Goal: Task Accomplishment & Management: Complete application form

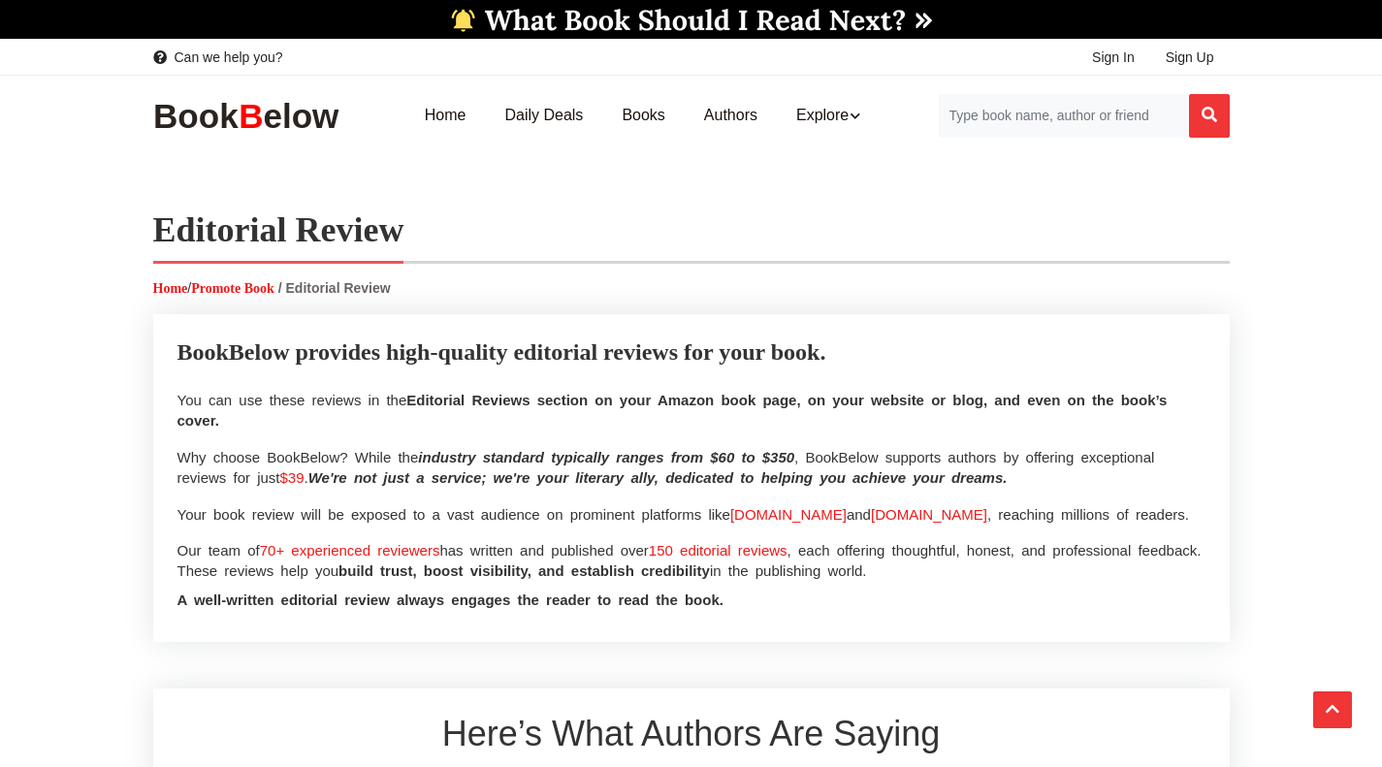
select select "2"
click at [1118, 59] on span "Sign In" at bounding box center [1113, 57] width 43 height 16
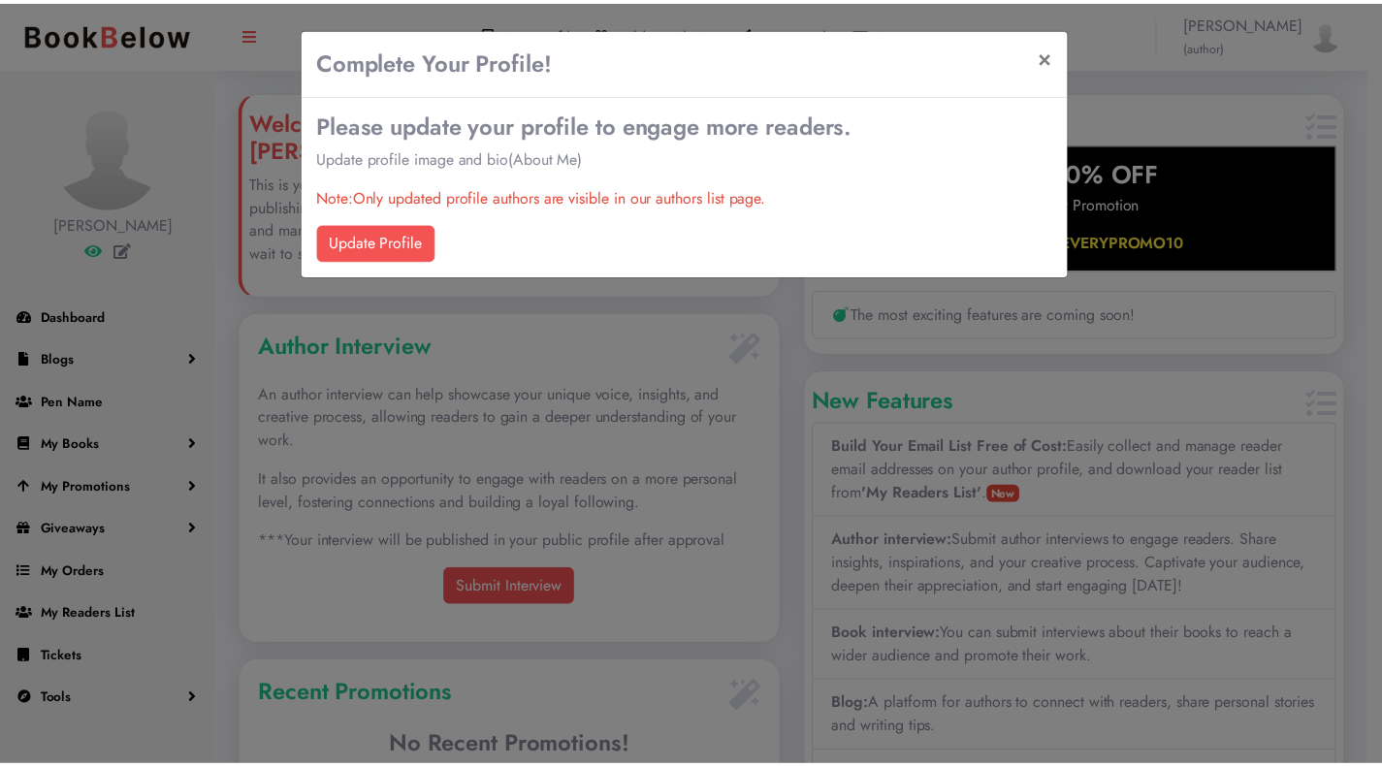
scroll to position [969197, 968982]
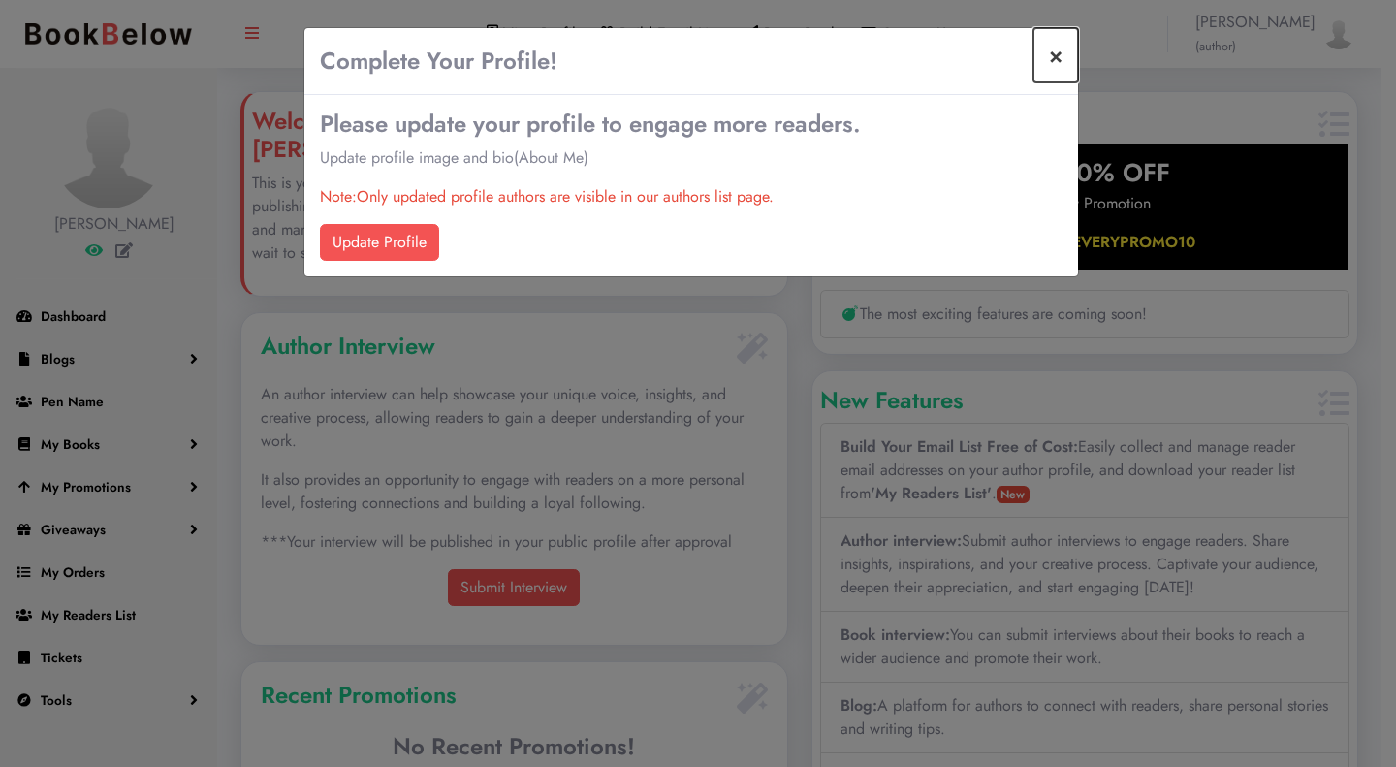
click at [1056, 61] on button "×" at bounding box center [1056, 55] width 45 height 54
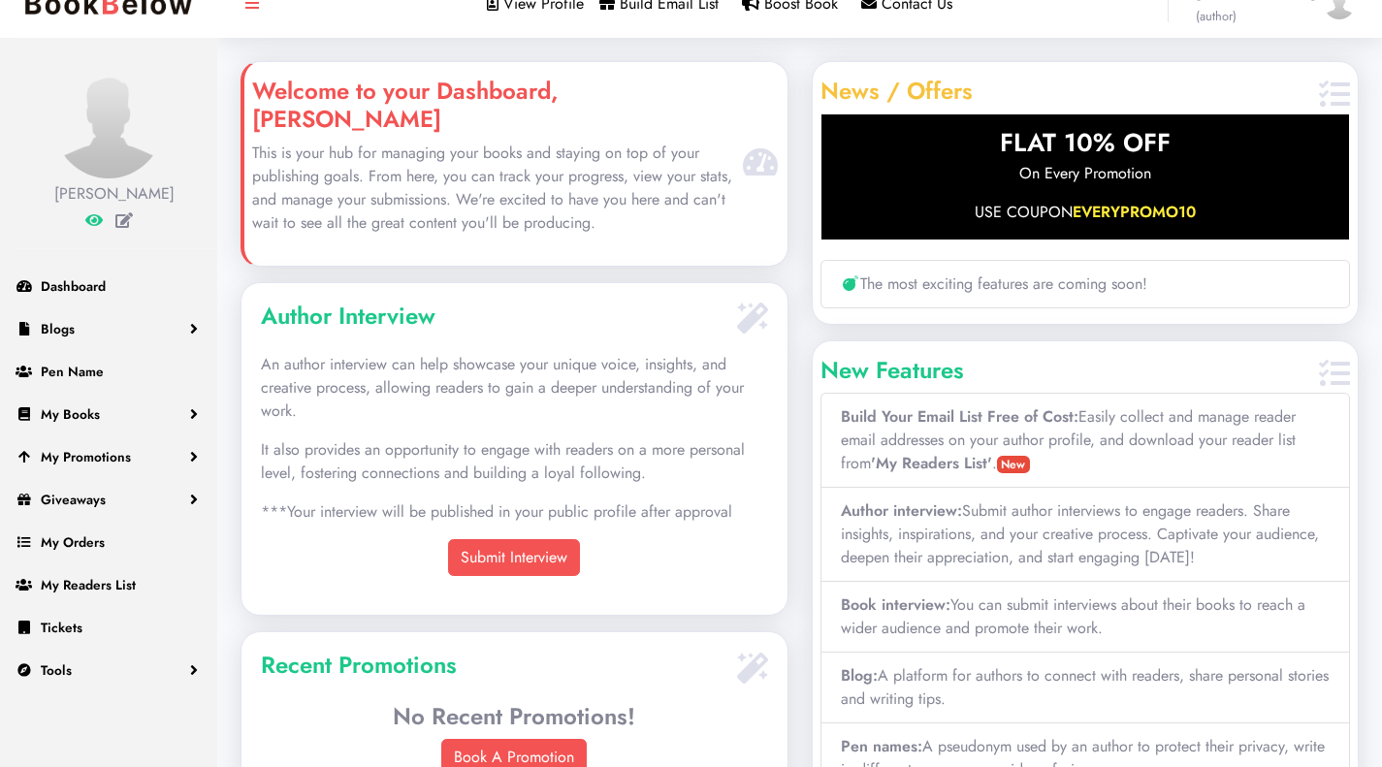
scroll to position [0, 0]
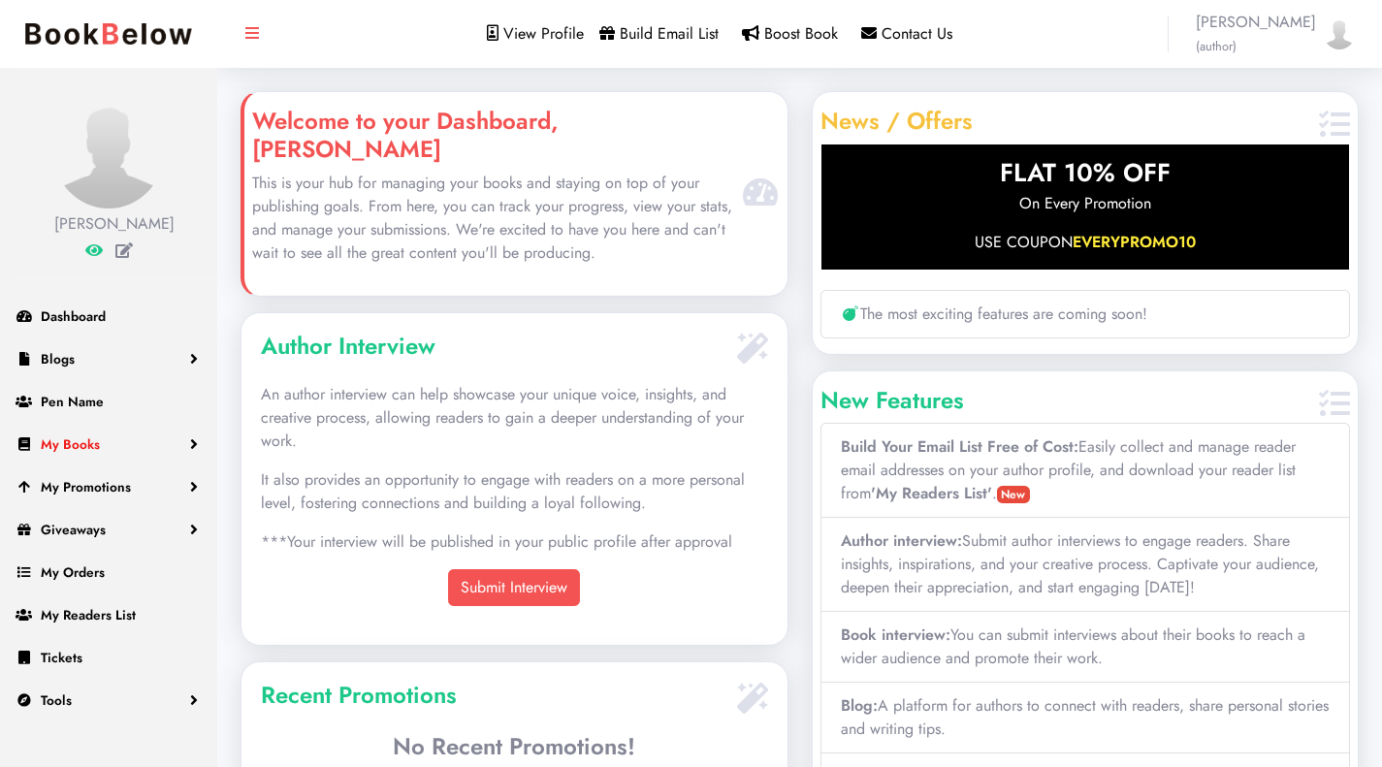
click at [80, 442] on span "My Books" at bounding box center [70, 443] width 59 height 19
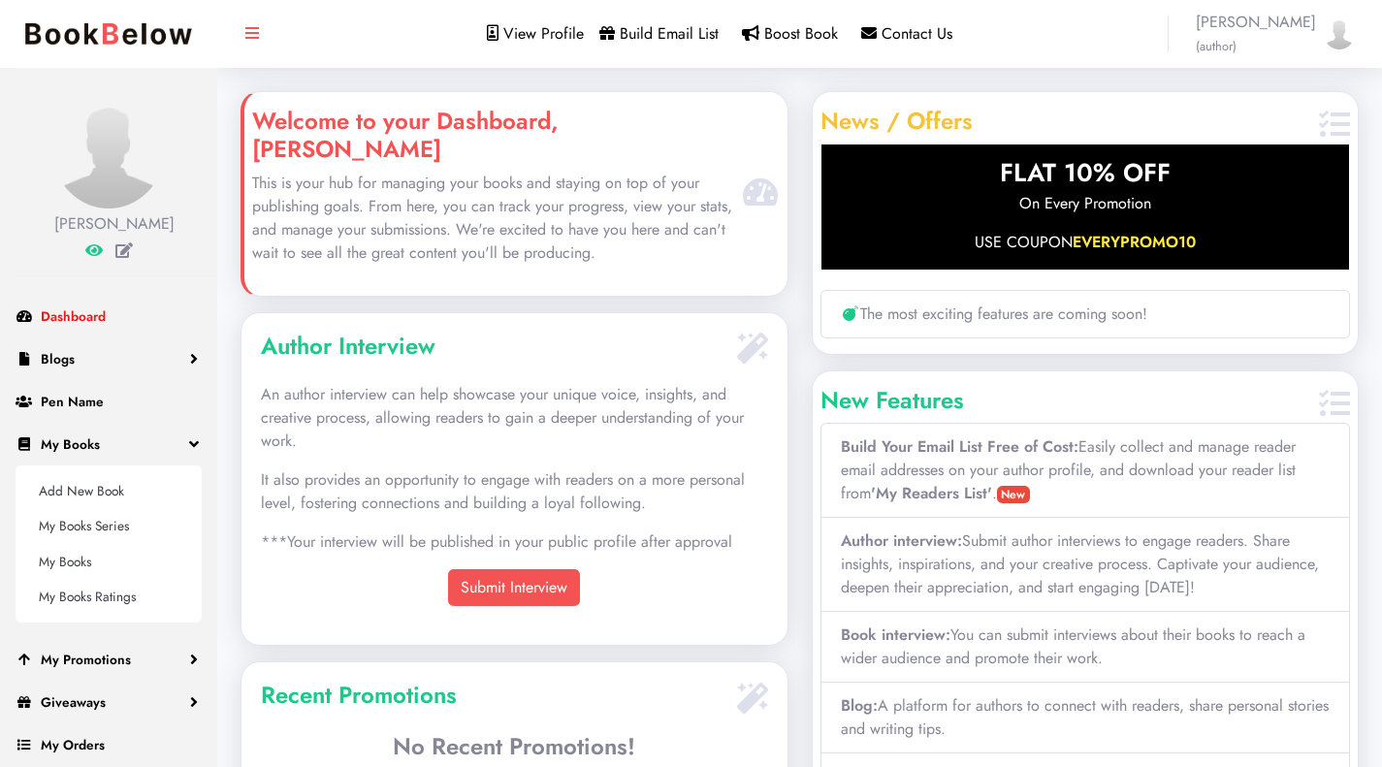
click at [70, 317] on span "Dashboard" at bounding box center [73, 315] width 65 height 19
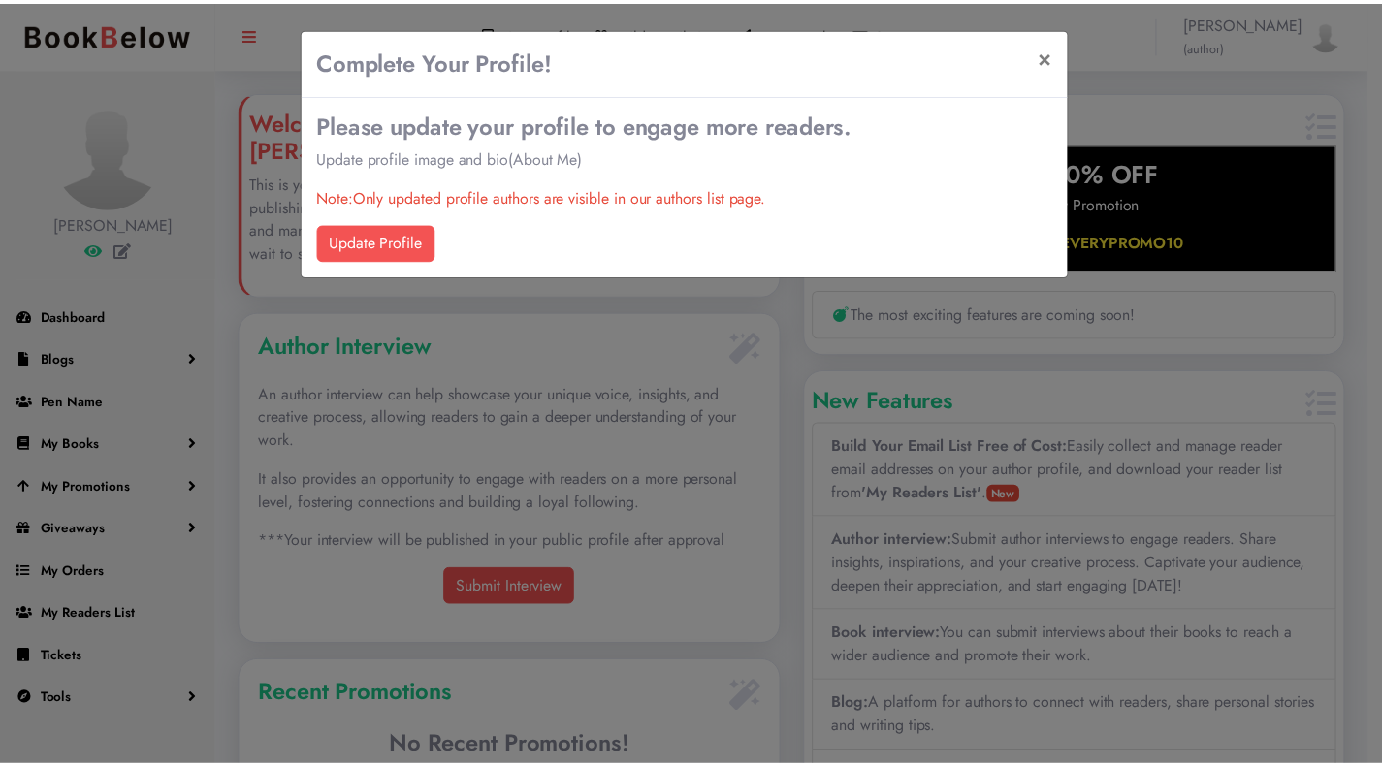
scroll to position [331, 545]
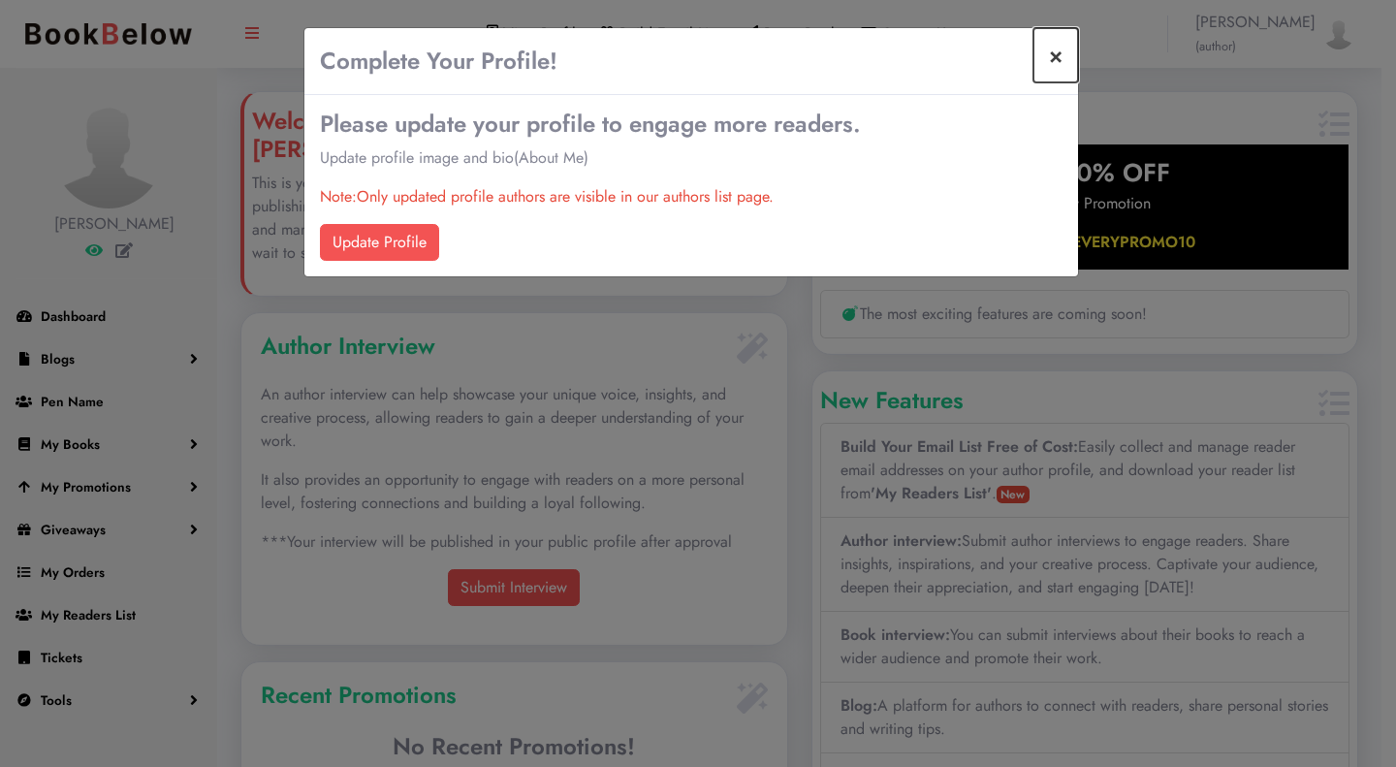
click at [1051, 66] on button "×" at bounding box center [1056, 55] width 45 height 54
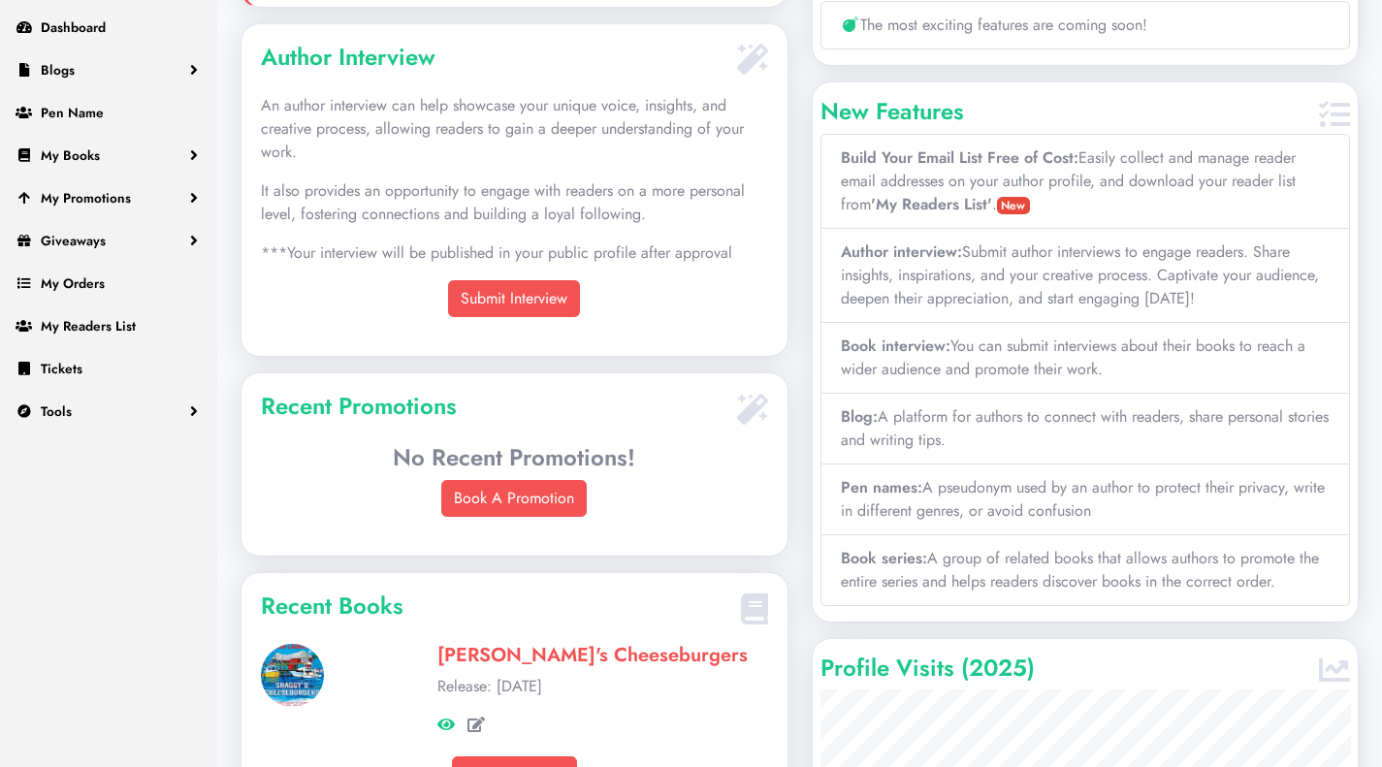
scroll to position [500, 0]
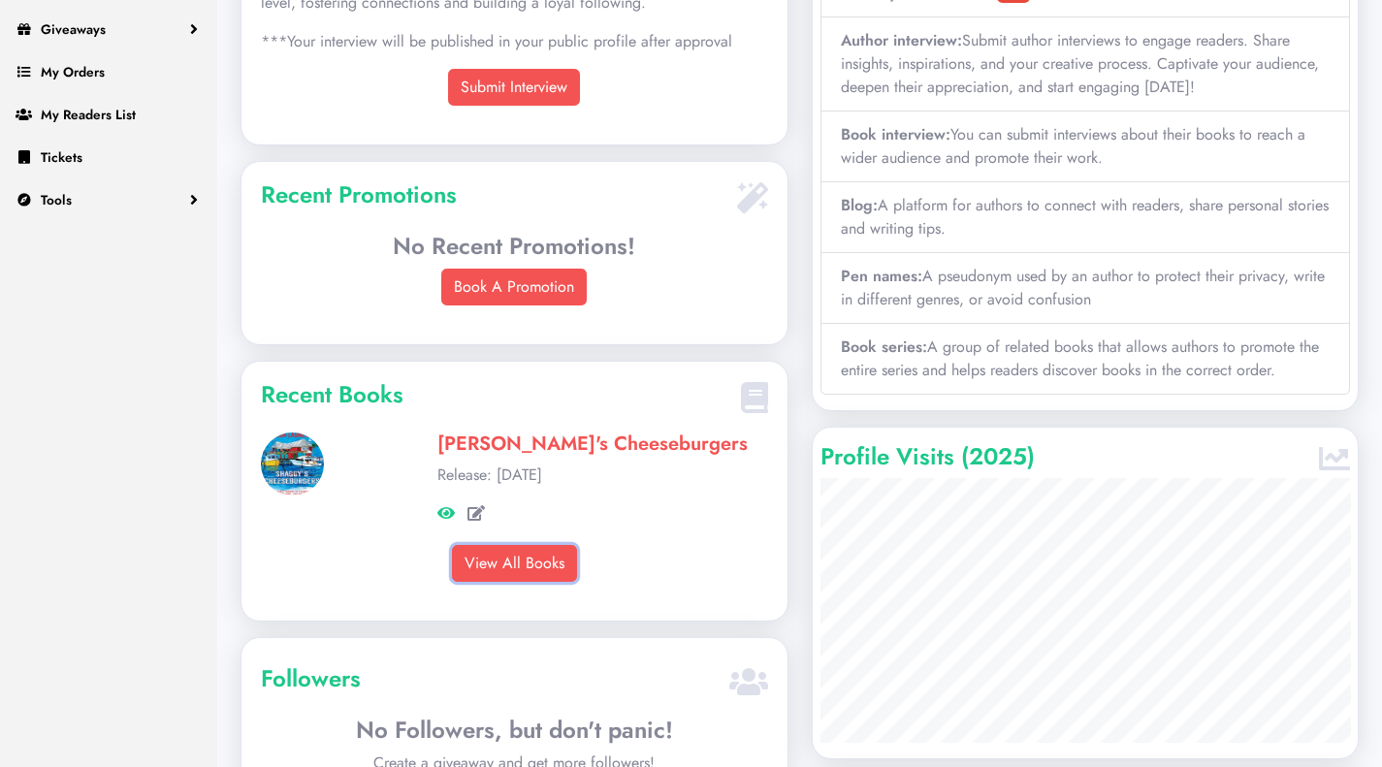
click at [554, 545] on link "View All Books" at bounding box center [514, 563] width 125 height 37
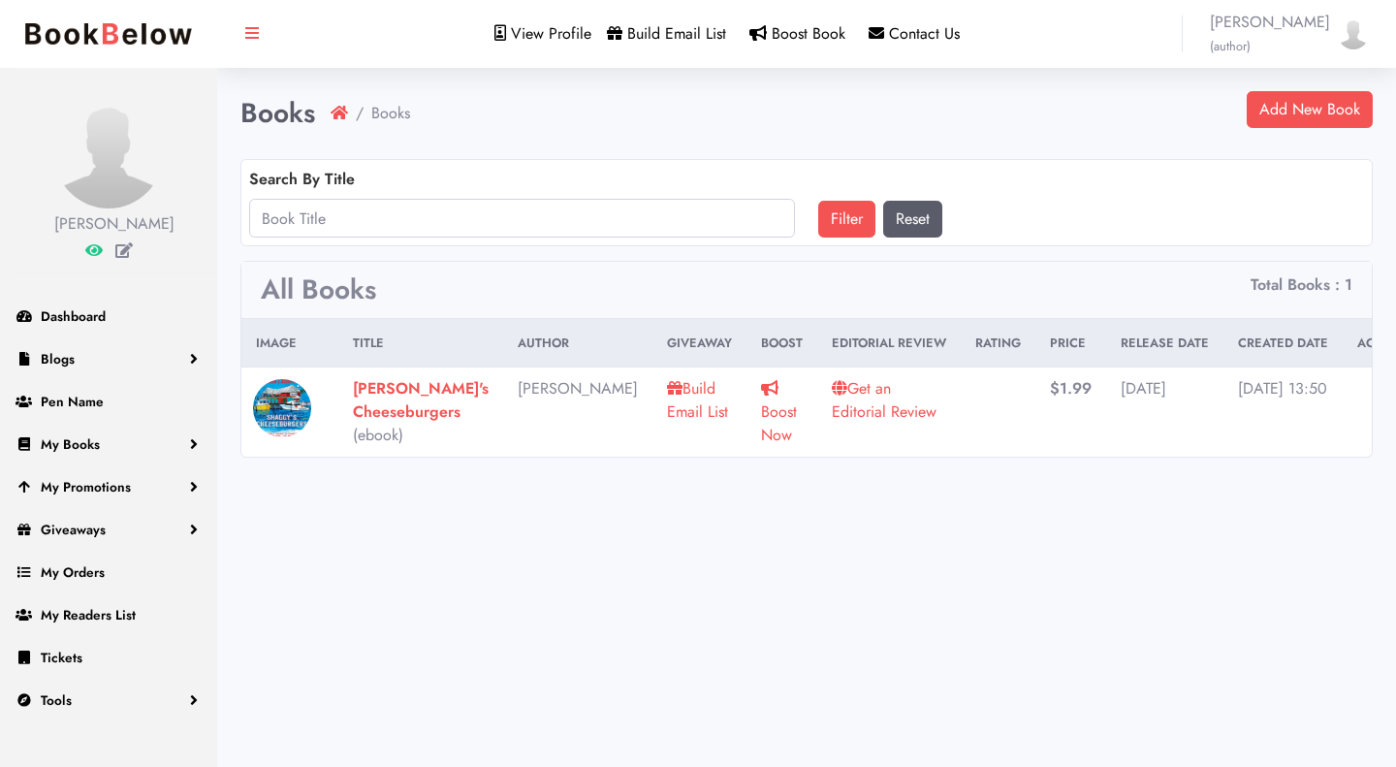
click at [832, 392] on link "Get an Editorial Review" at bounding box center [884, 400] width 105 height 46
click at [832, 397] on link "Get an Editorial Review" at bounding box center [884, 400] width 105 height 46
click at [850, 392] on link "Get an Editorial Review" at bounding box center [884, 400] width 105 height 46
click at [832, 392] on link "Get an Editorial Review" at bounding box center [884, 400] width 105 height 46
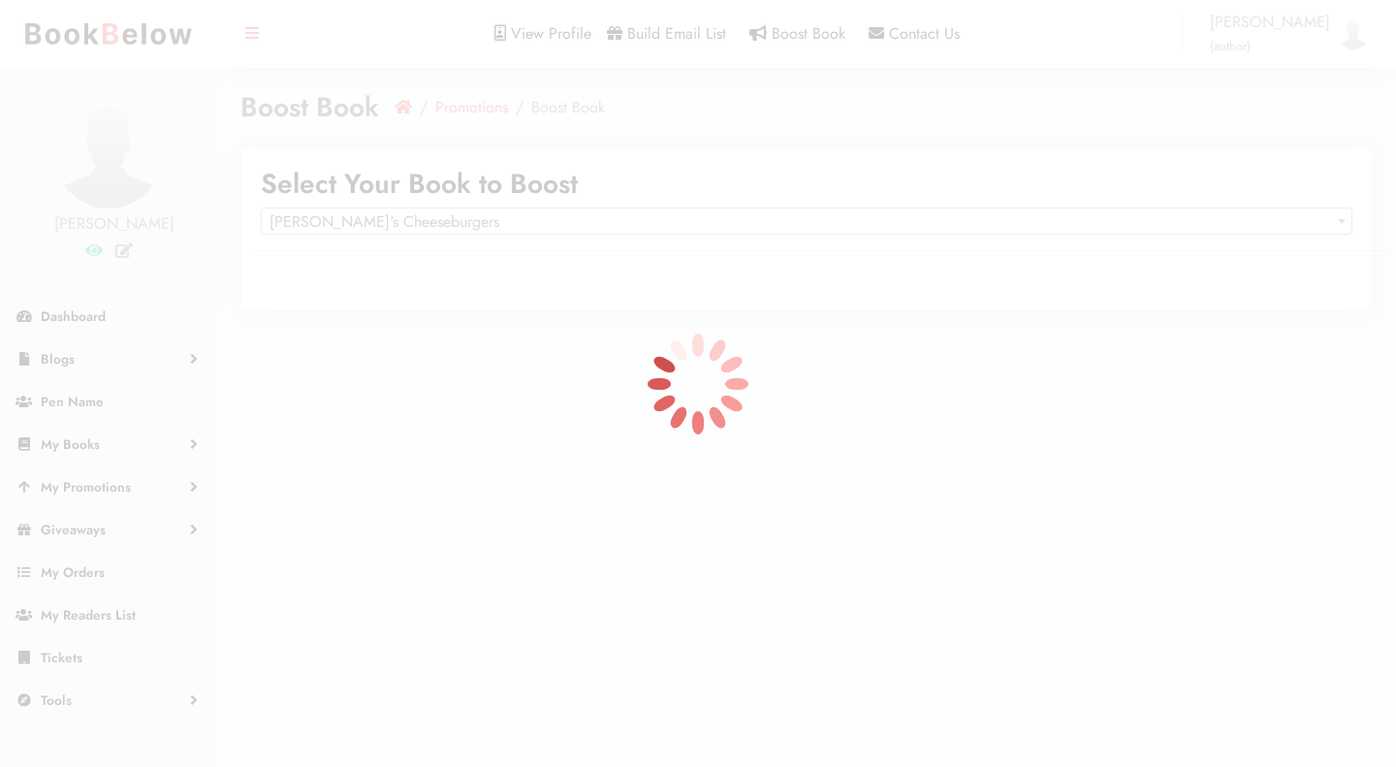
select select "150717"
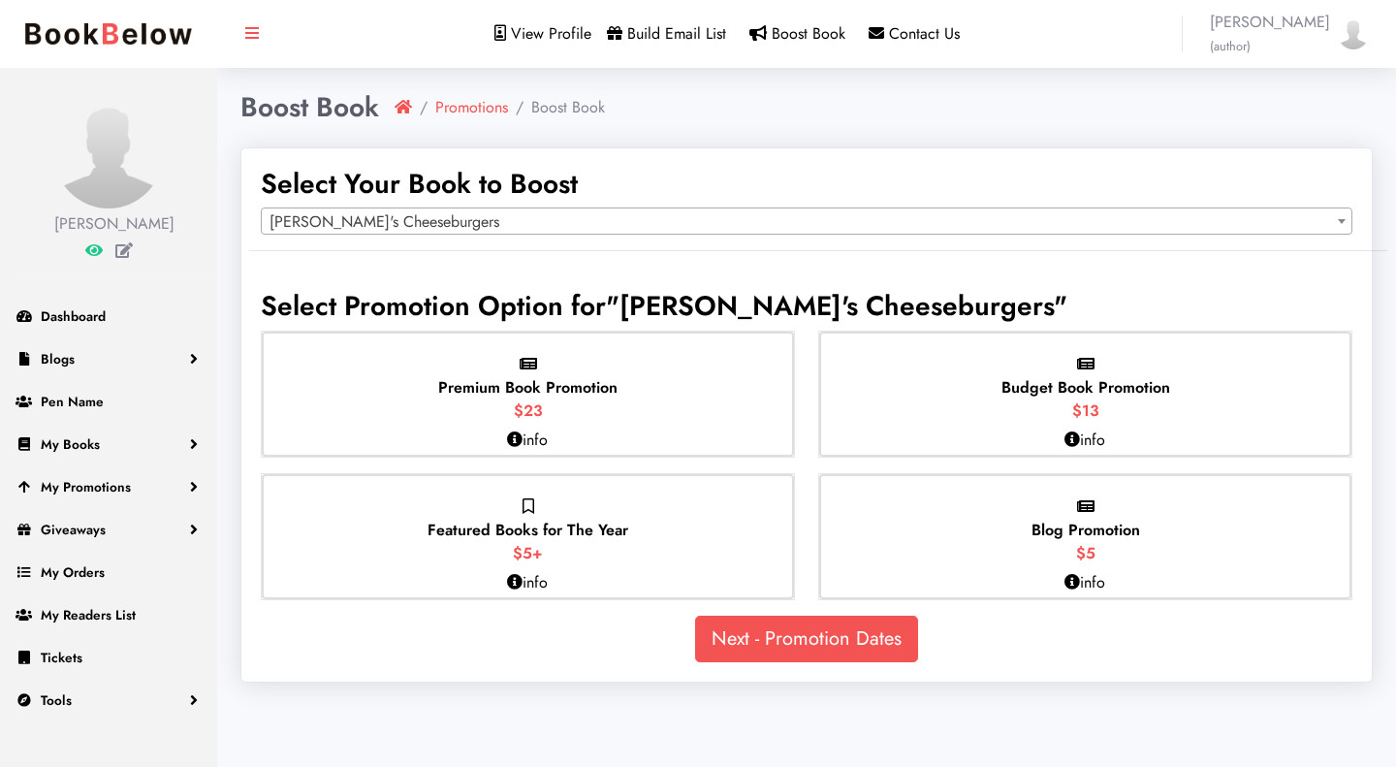
click at [610, 385] on span "Premium Book Promotion" at bounding box center [527, 387] width 179 height 22
click at [0, 0] on input "Premium Book Promotion $23" at bounding box center [0, 0] width 0 height 0
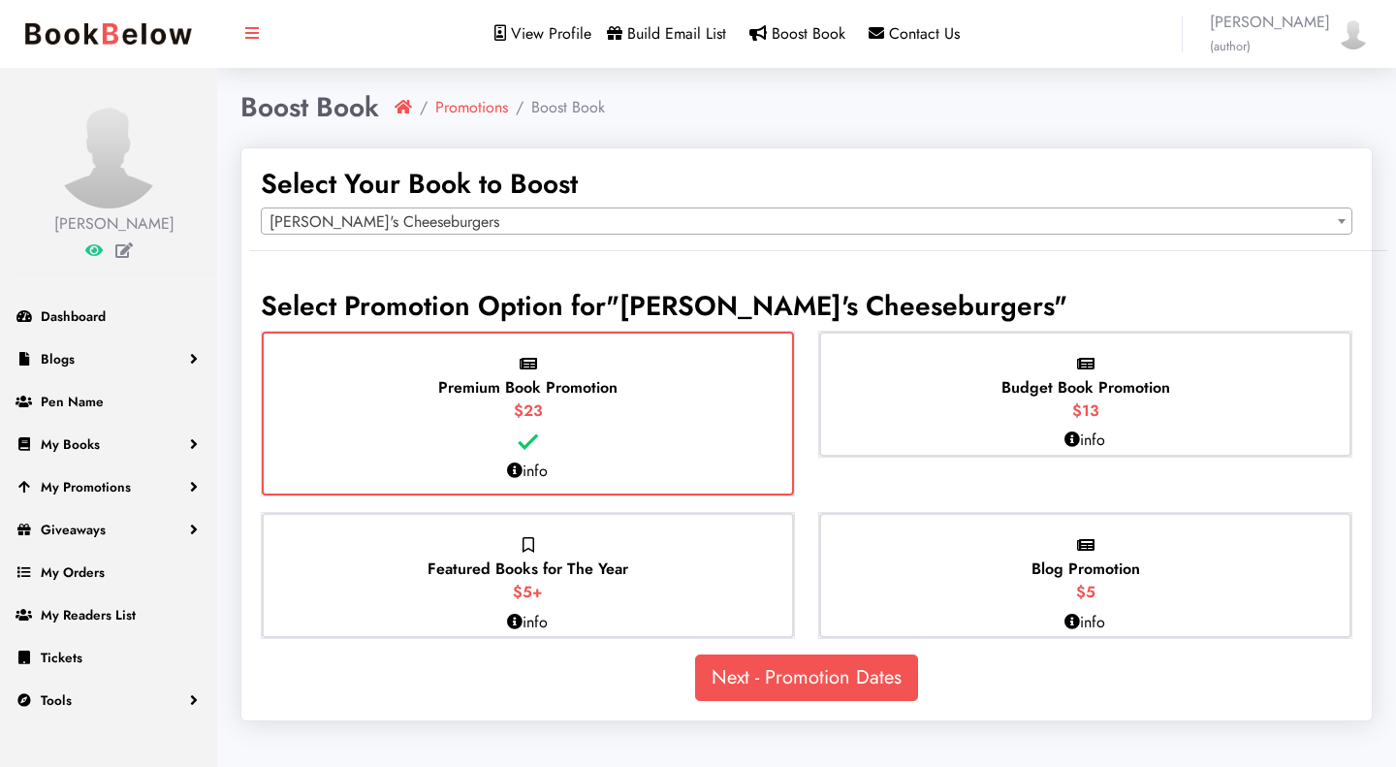
click at [573, 567] on span "Featured Books for The Year" at bounding box center [528, 568] width 201 height 22
click at [0, 0] on input "Featured Books for The Year $5+" at bounding box center [0, 0] width 0 height 0
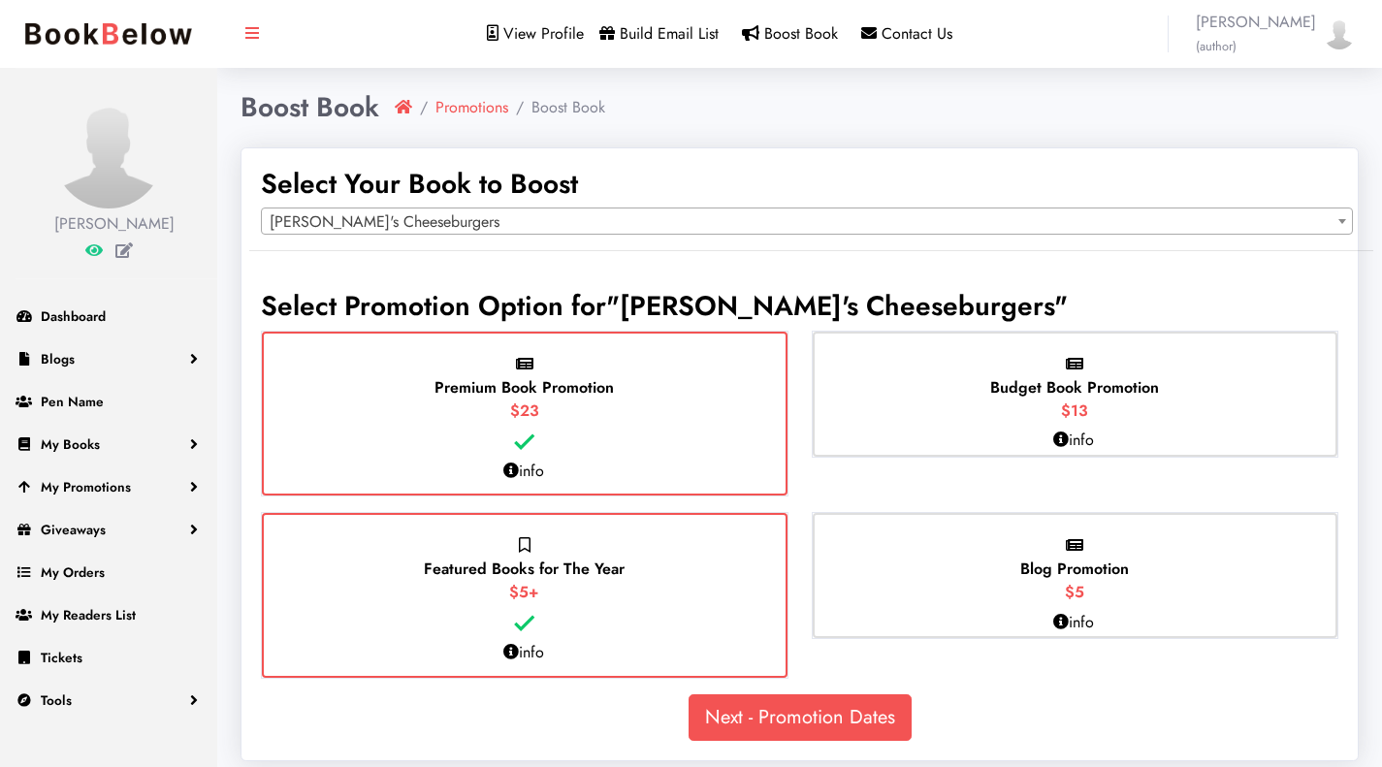
click at [870, 440] on div "Budget Book Promotion $13" at bounding box center [1074, 394] width 525 height 125
click at [0, 0] on input "Budget Book Promotion $13" at bounding box center [0, 0] width 0 height 0
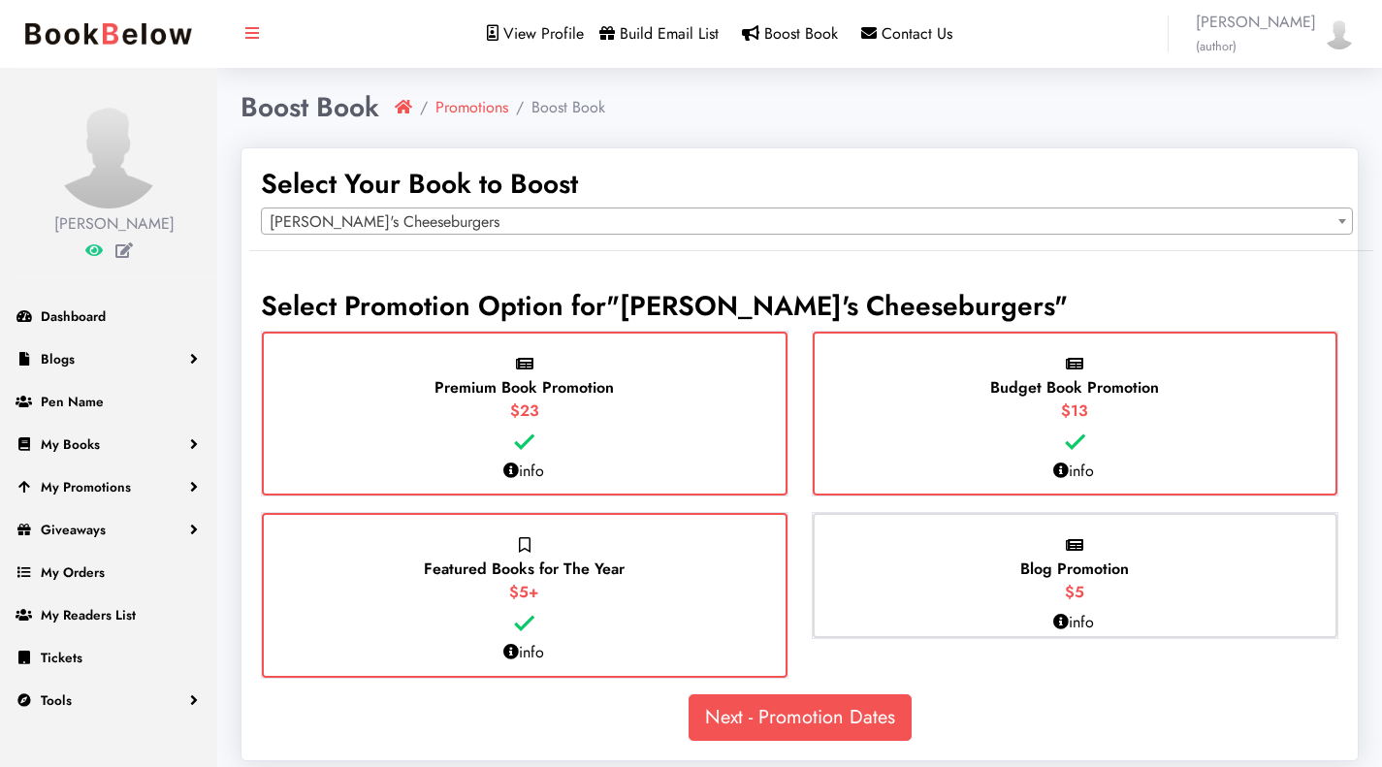
click at [891, 562] on div "Blog Promotion $5" at bounding box center [1074, 575] width 525 height 125
click at [0, 0] on input "Blog Promotion $5" at bounding box center [0, 0] width 0 height 0
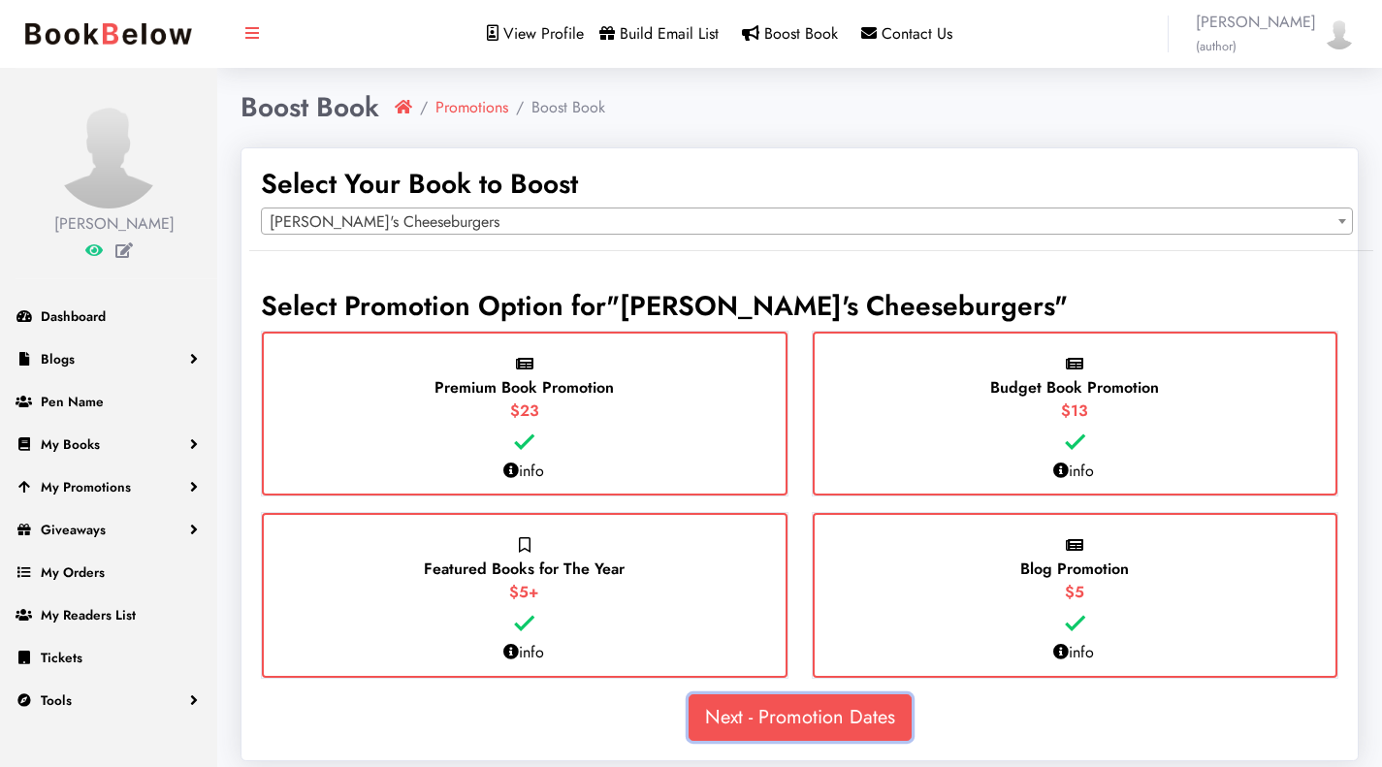
click at [829, 716] on link "Next - Promotion Dates" at bounding box center [799, 717] width 223 height 47
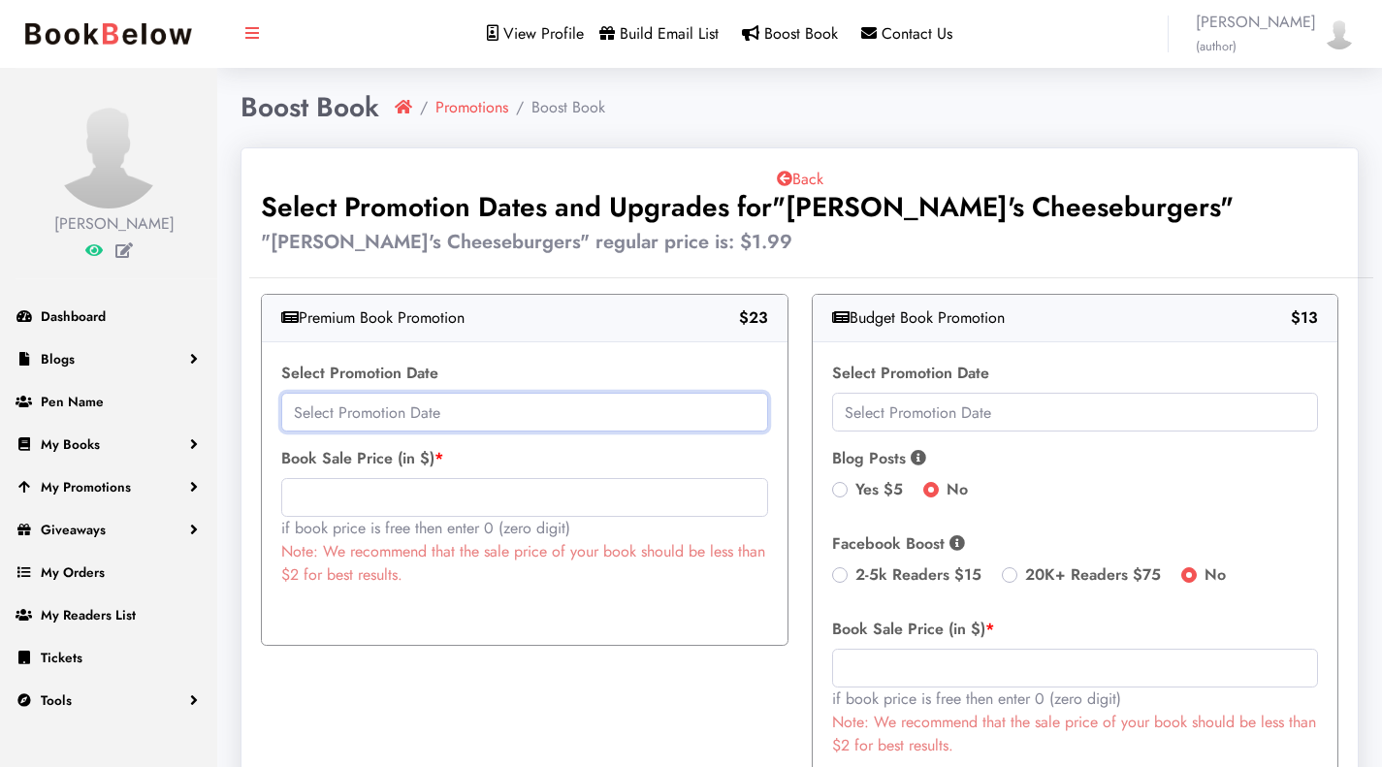
click at [525, 409] on input "text" at bounding box center [524, 412] width 487 height 39
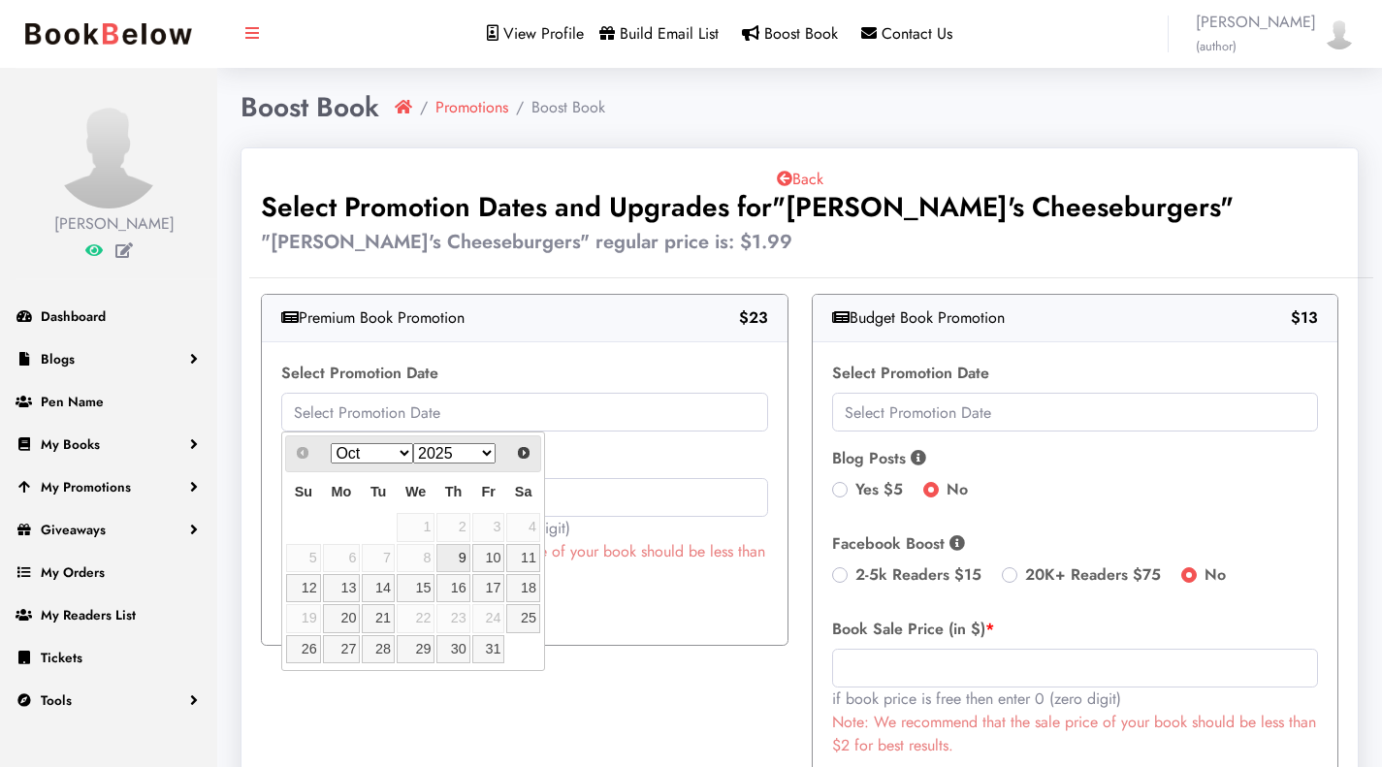
click at [462, 560] on link "9" at bounding box center [452, 558] width 33 height 28
type input "2025-10-09"
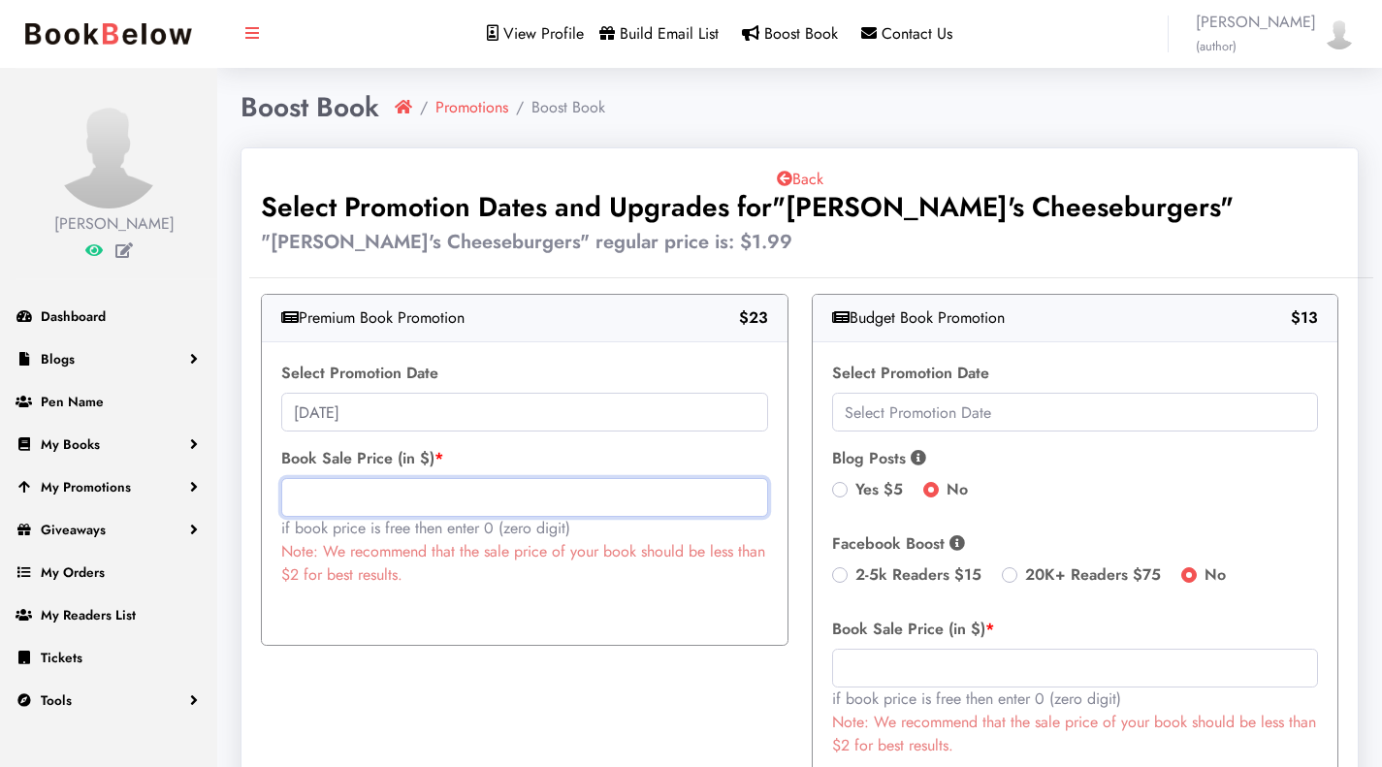
click at [479, 490] on input "text" at bounding box center [524, 497] width 487 height 39
type input "1.99"
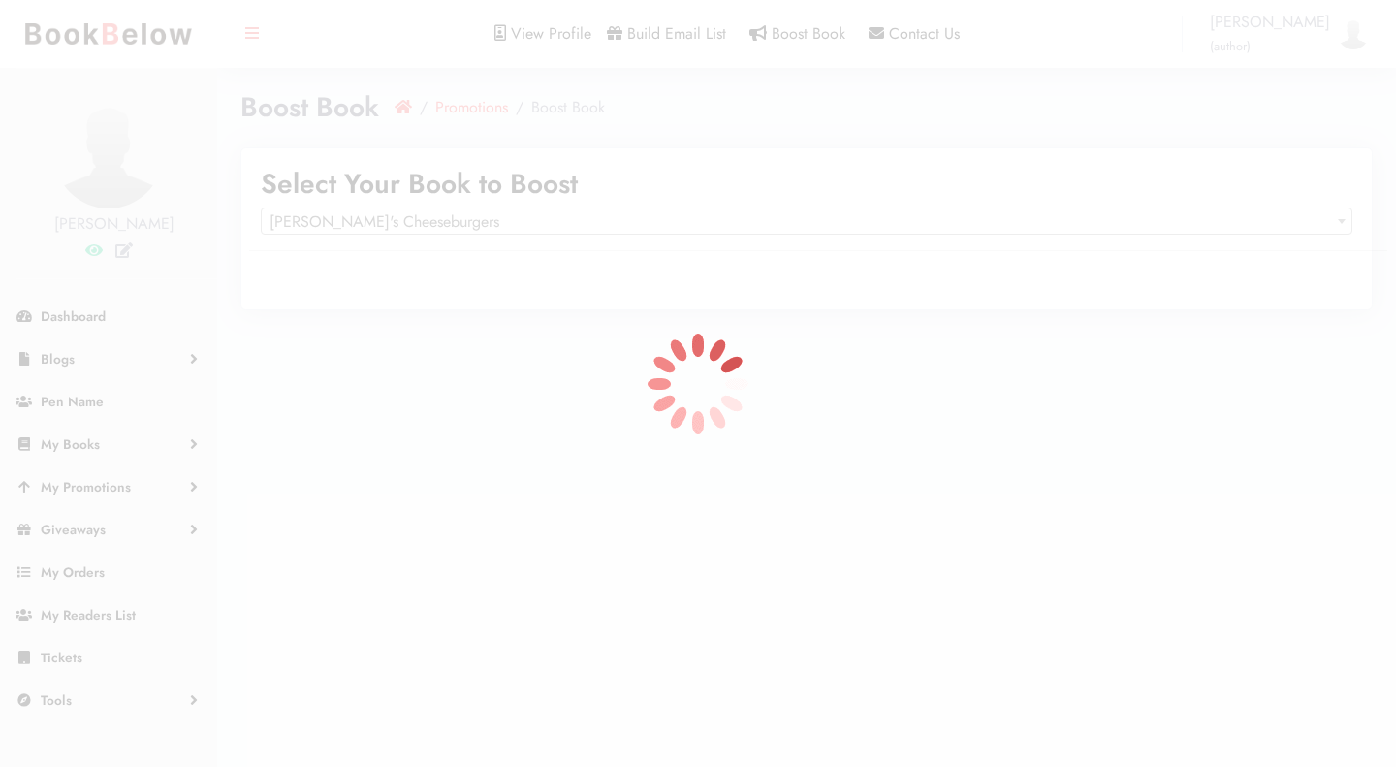
select select "150717"
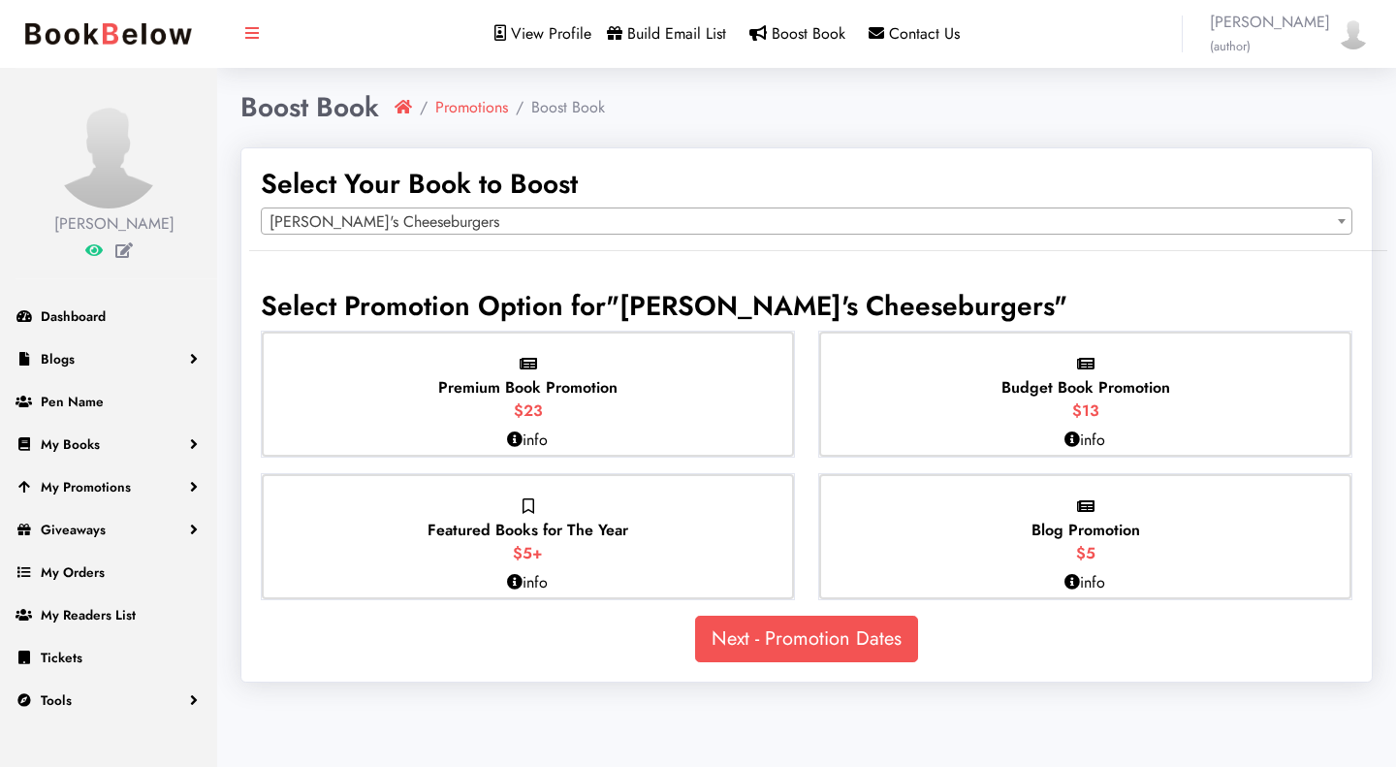
click at [687, 396] on div "Premium Book Promotion $23" at bounding box center [528, 394] width 532 height 125
click at [0, 0] on input "Premium Book Promotion $23" at bounding box center [0, 0] width 0 height 0
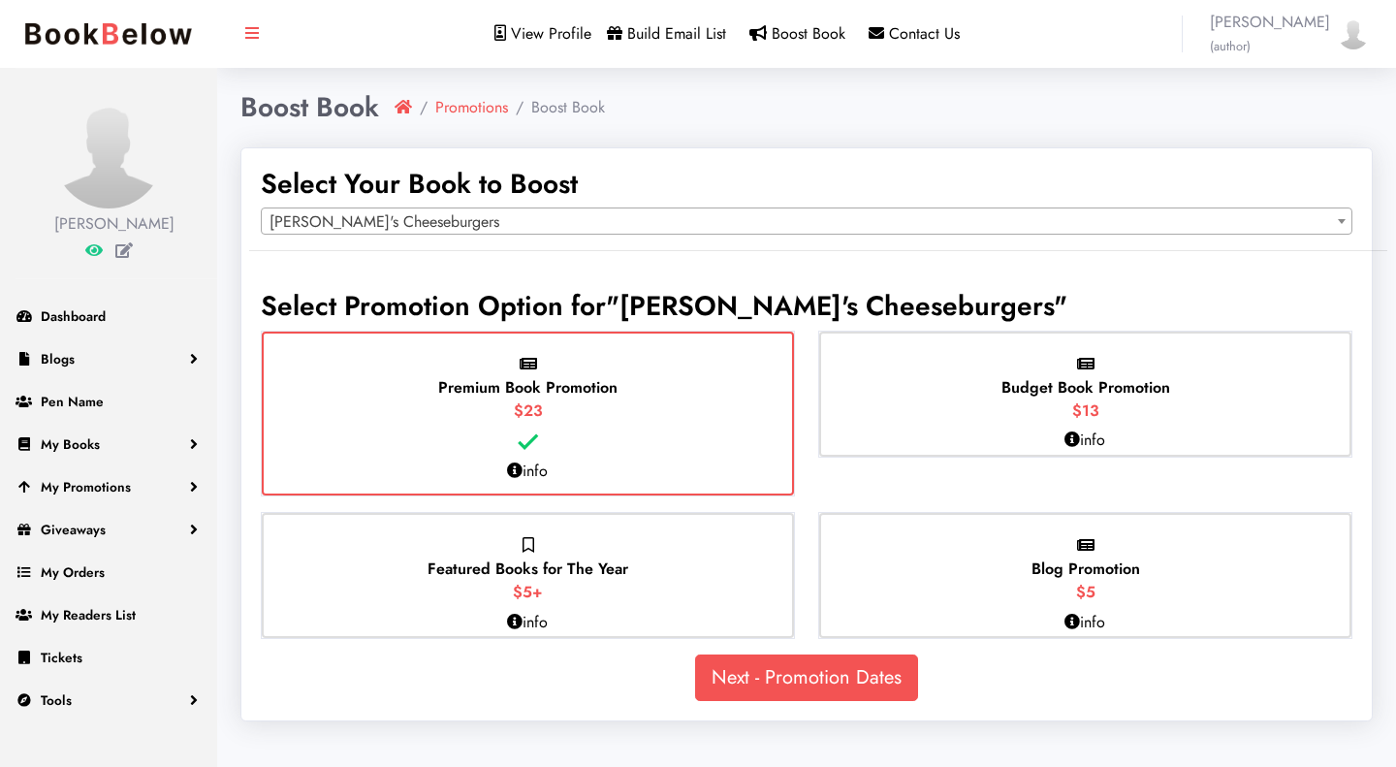
click at [533, 473] on p "info" at bounding box center [527, 471] width 41 height 23
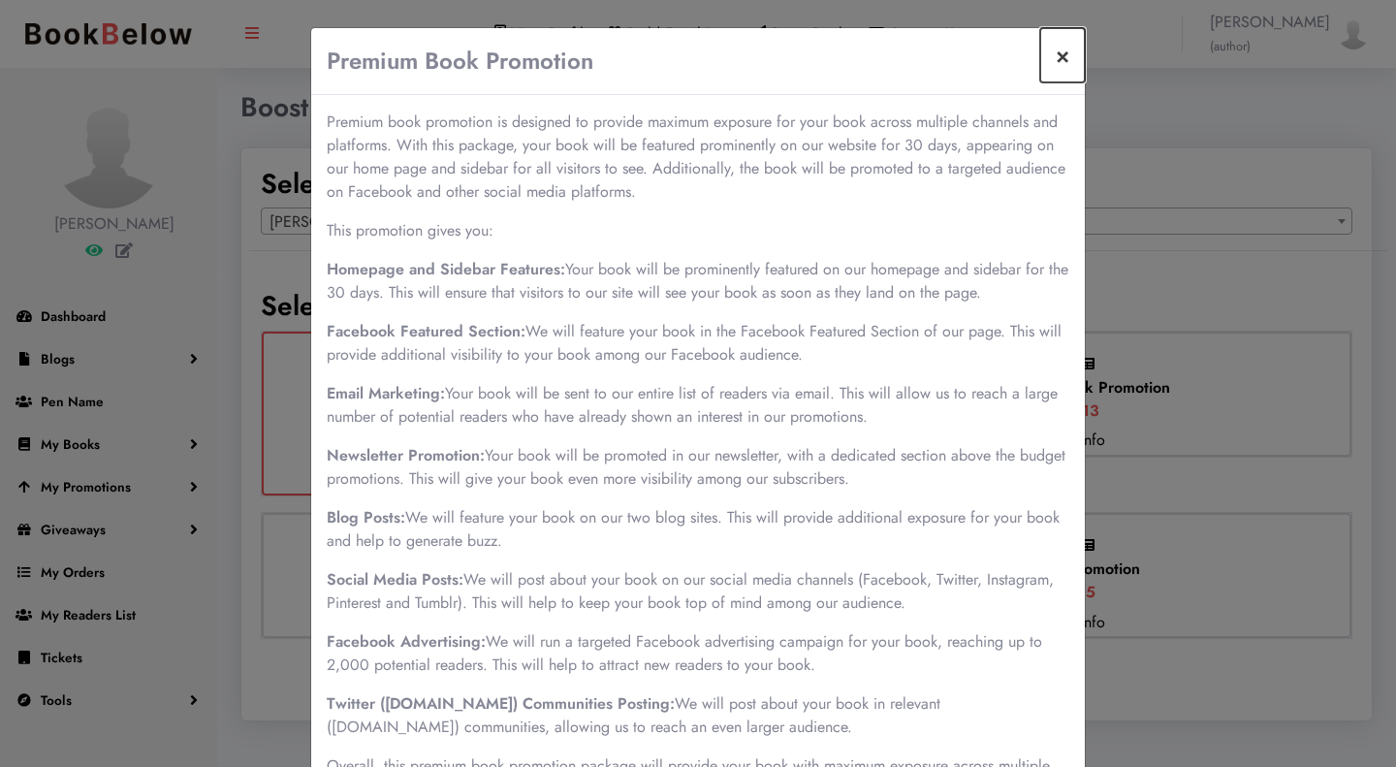
click at [1051, 48] on button "×" at bounding box center [1062, 55] width 45 height 54
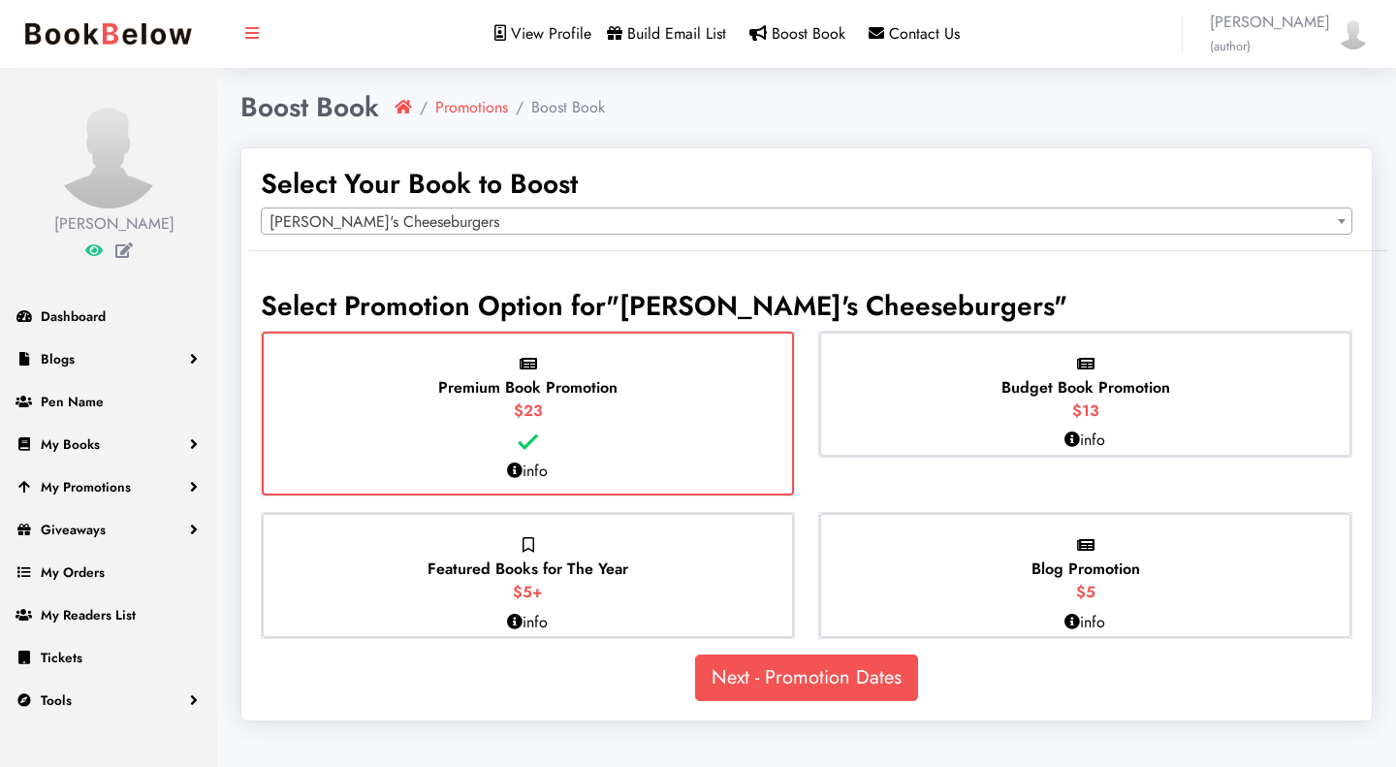
click at [667, 150] on div "Select Your Book to Boost Select Book [PERSON_NAME]'s Cheeseburgers [PERSON_NAM…" at bounding box center [806, 434] width 1130 height 573
click at [780, 218] on span "[PERSON_NAME]'s Cheeseburgers" at bounding box center [807, 221] width 1090 height 27
click at [151, 183] on img at bounding box center [108, 154] width 109 height 109
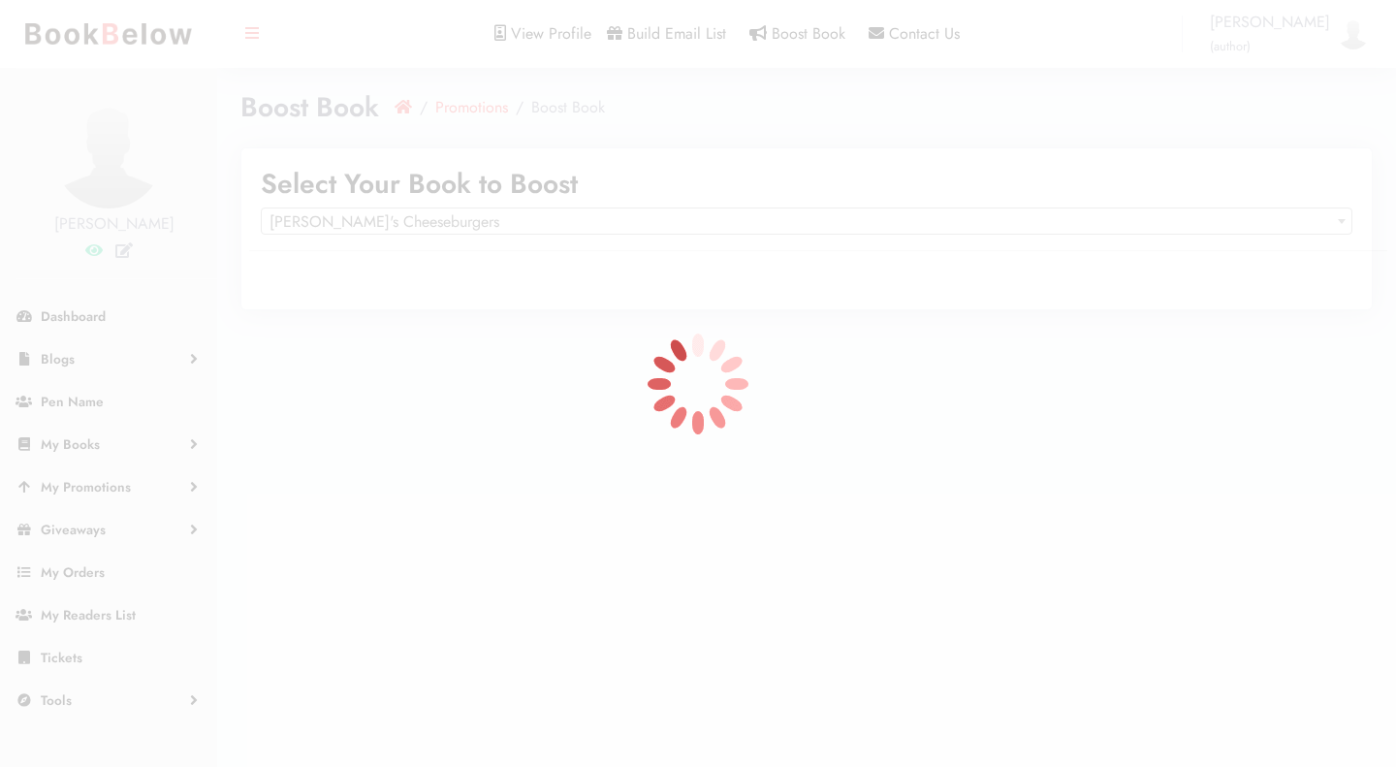
select select "150717"
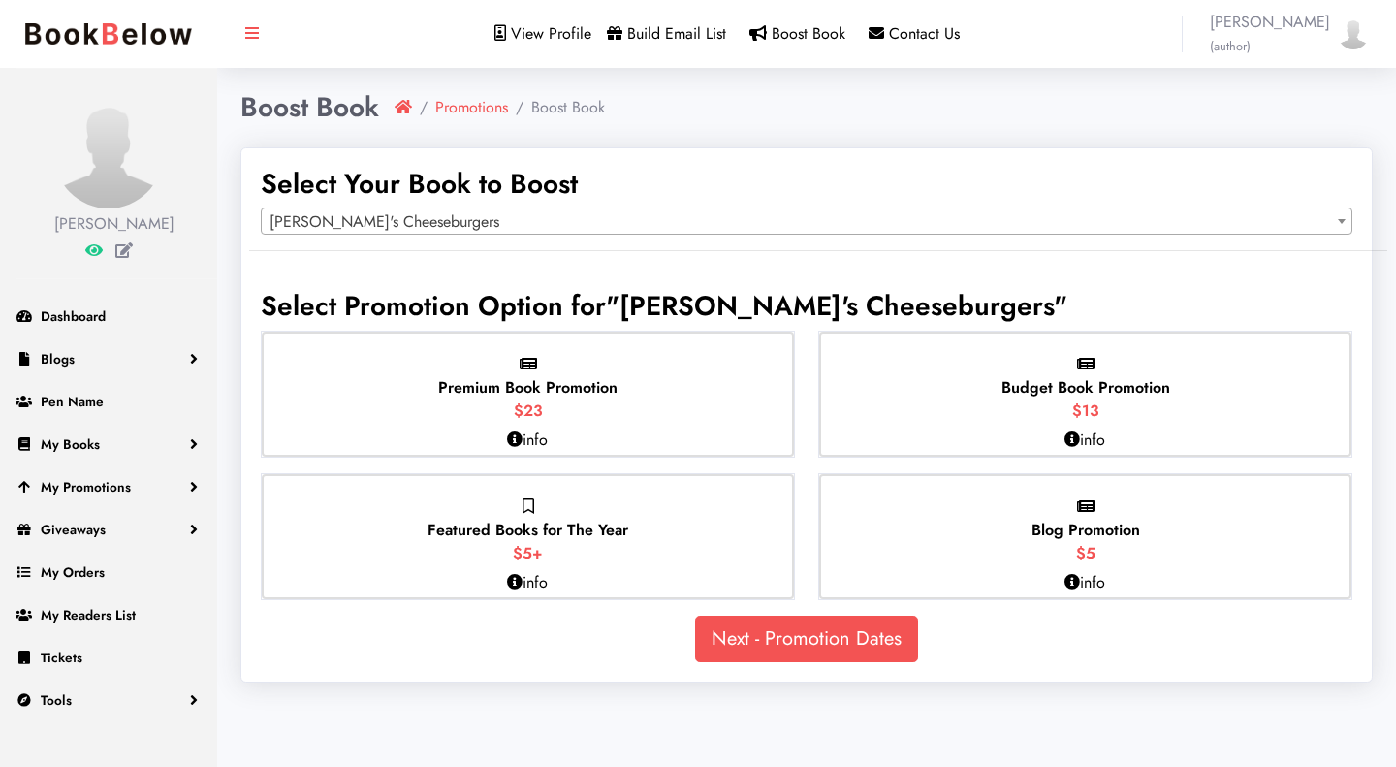
click at [738, 384] on div "Premium Book Promotion $23" at bounding box center [528, 394] width 532 height 125
click at [0, 0] on input "Premium Book Promotion $23" at bounding box center [0, 0] width 0 height 0
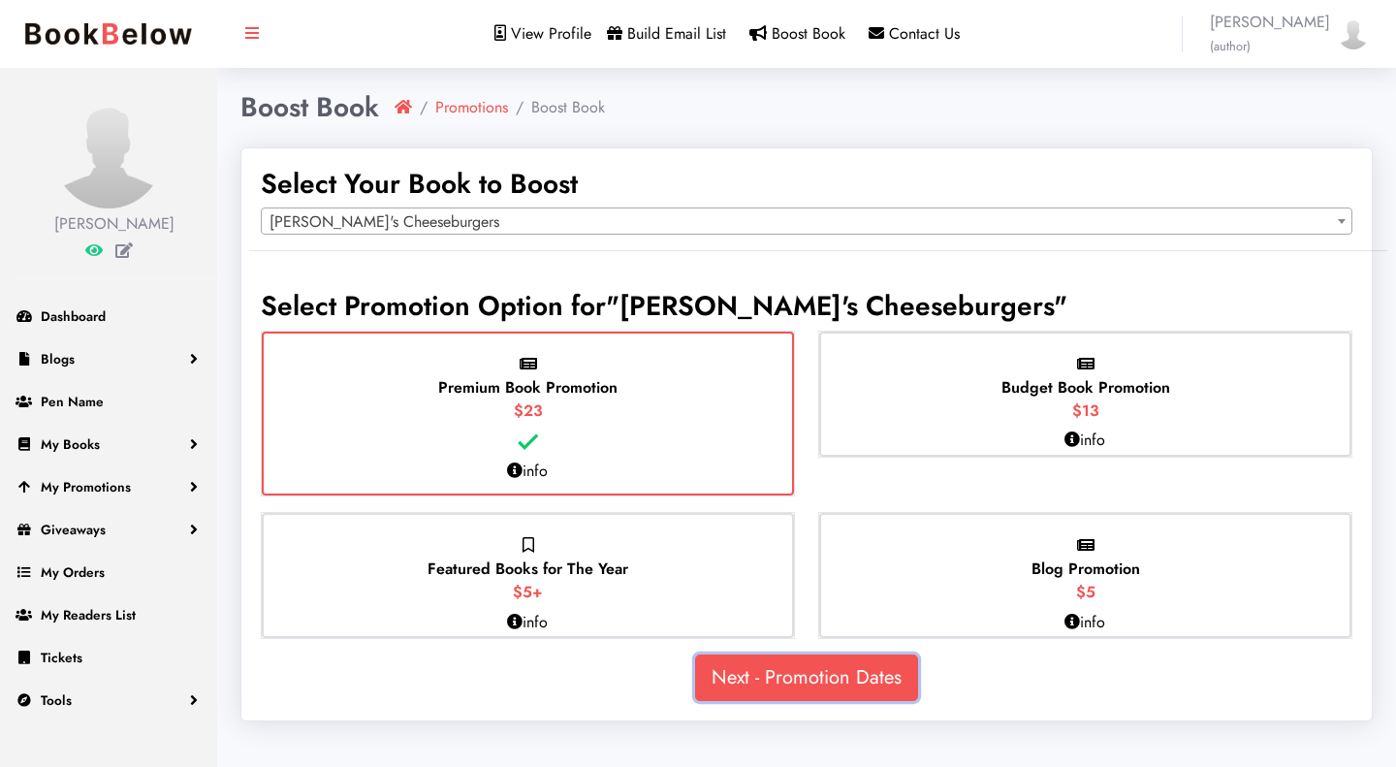
click at [761, 669] on link "Next - Promotion Dates" at bounding box center [806, 677] width 223 height 47
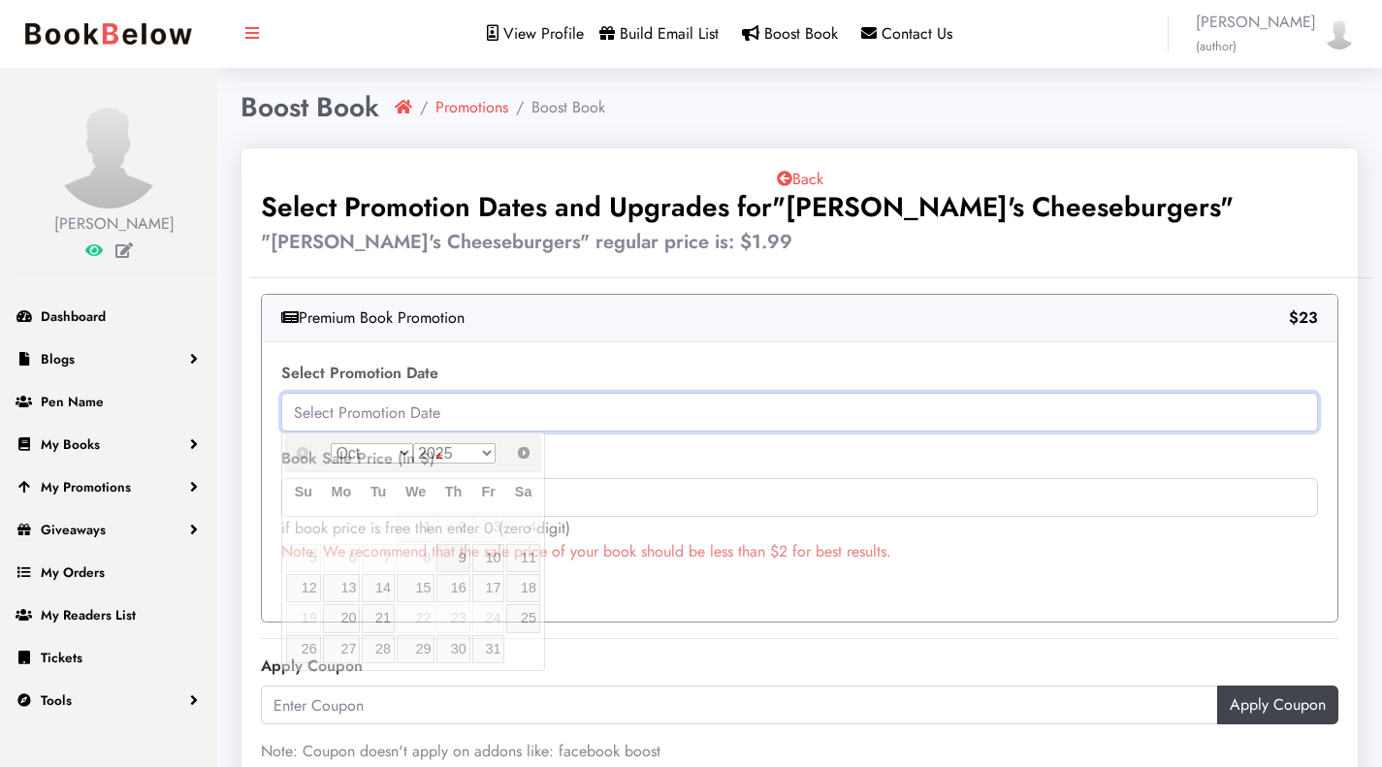
click at [693, 409] on input "text" at bounding box center [799, 412] width 1036 height 39
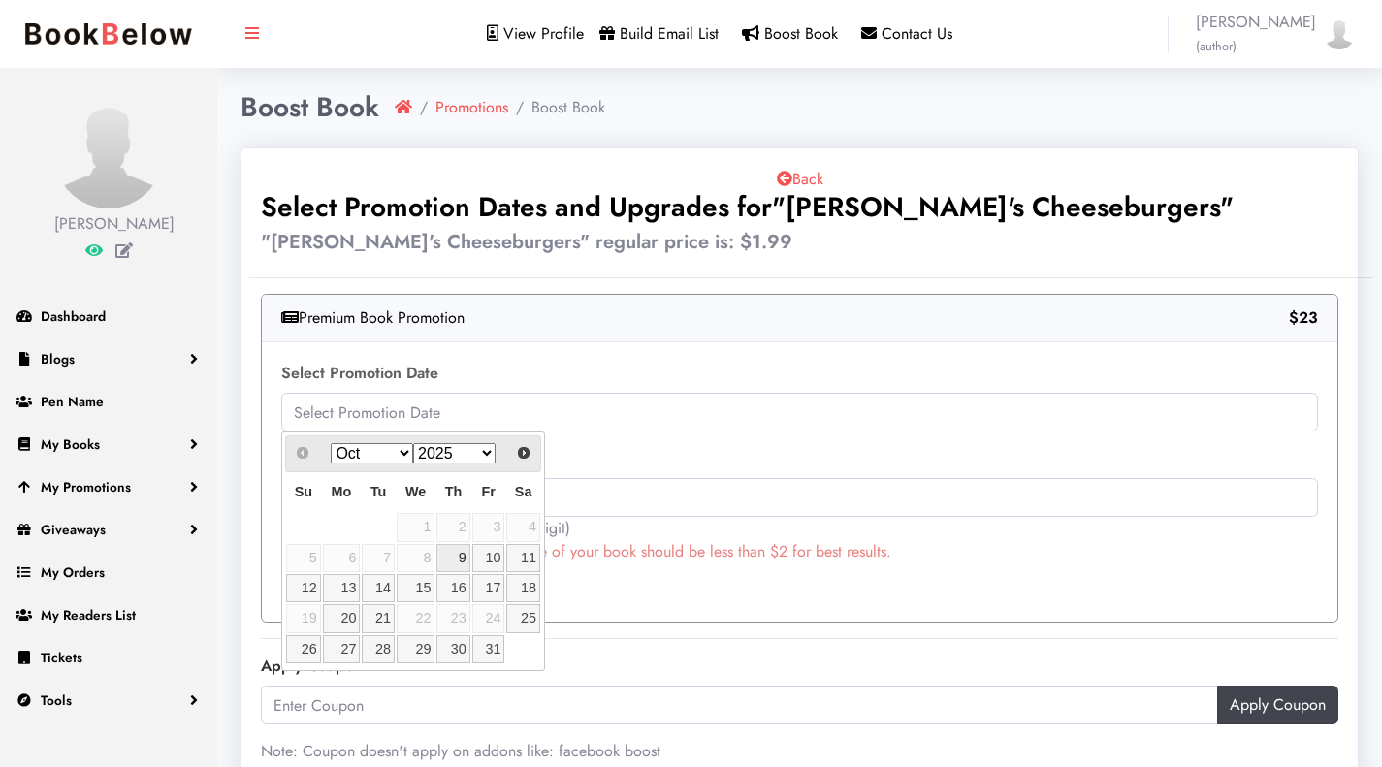
click at [461, 557] on link "9" at bounding box center [452, 558] width 33 height 28
type input "2025-10-09"
